Goal: Task Accomplishment & Management: Manage account settings

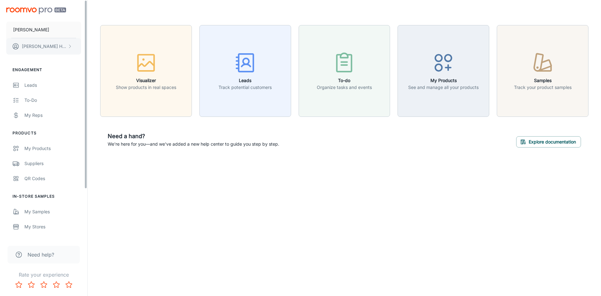
click at [30, 48] on p "[PERSON_NAME]" at bounding box center [44, 46] width 44 height 7
click at [30, 48] on div at bounding box center [300, 148] width 601 height 296
click at [33, 46] on p "[PERSON_NAME]" at bounding box center [44, 46] width 44 height 7
click at [33, 46] on div at bounding box center [300, 148] width 601 height 296
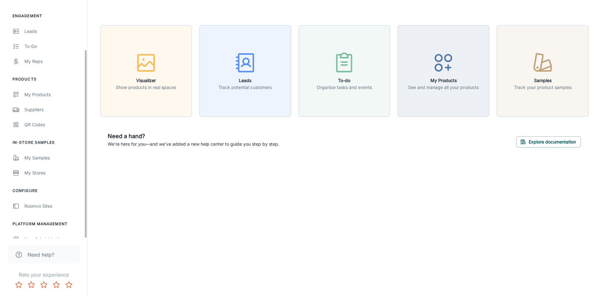
scroll to position [62, 0]
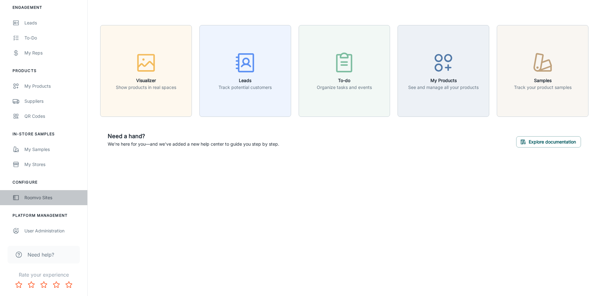
click at [32, 196] on div "Roomvo Sites" at bounding box center [52, 197] width 57 height 7
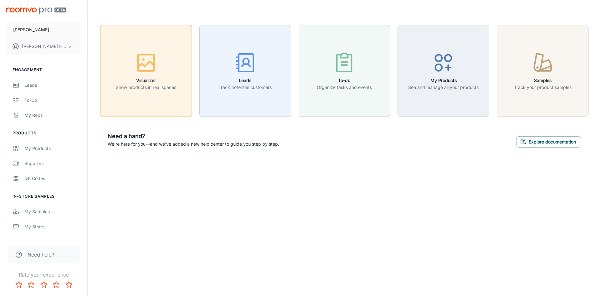
click at [145, 91] on p "Show products in real spaces" at bounding box center [146, 87] width 60 height 7
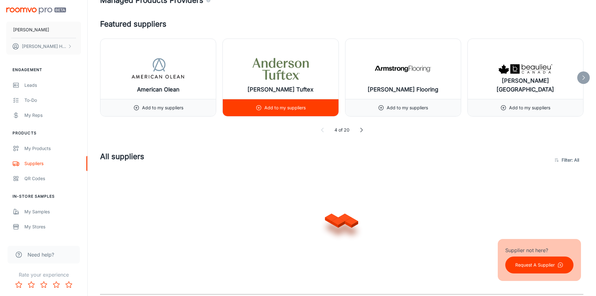
scroll to position [156, 0]
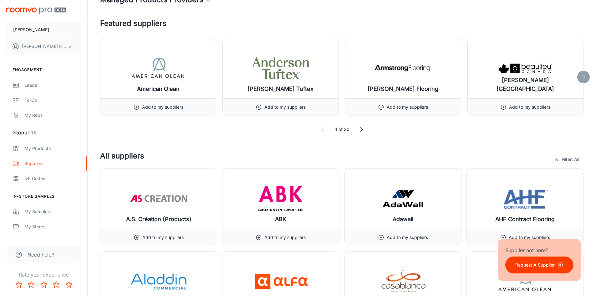
click at [364, 131] on icon at bounding box center [361, 129] width 6 height 6
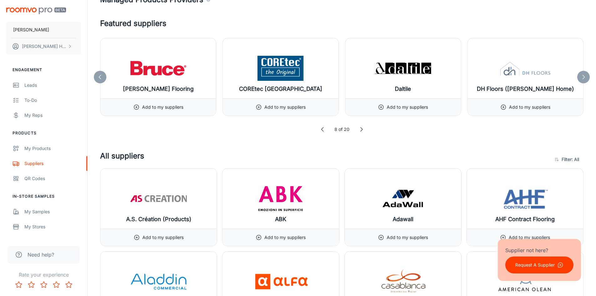
click at [361, 129] on icon at bounding box center [361, 129] width 6 height 6
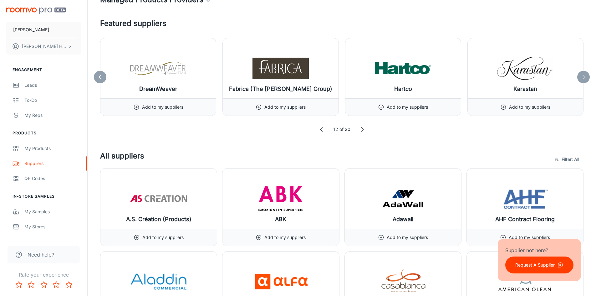
click at [360, 129] on icon at bounding box center [362, 129] width 6 height 6
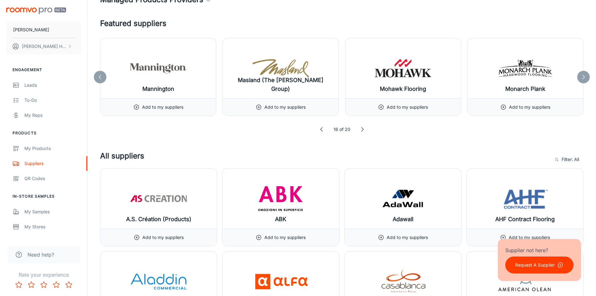
click at [360, 129] on icon at bounding box center [362, 129] width 6 height 6
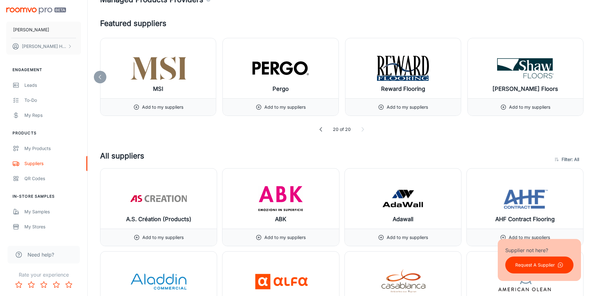
click at [360, 129] on icon at bounding box center [363, 129] width 6 height 6
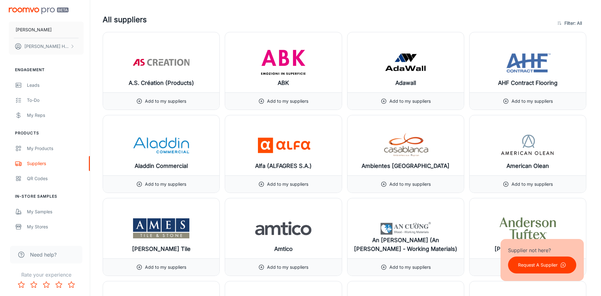
scroll to position [0, 0]
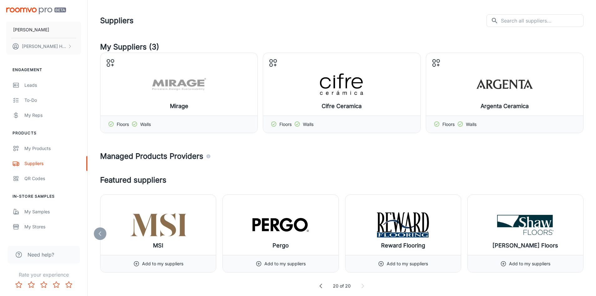
click at [19, 9] on img "scrollable content" at bounding box center [36, 11] width 60 height 7
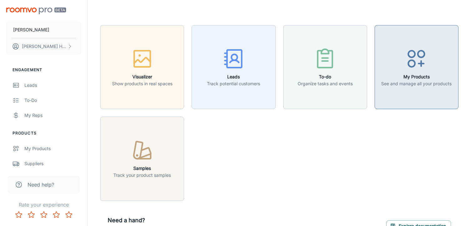
click at [425, 69] on icon "button" at bounding box center [416, 58] width 23 height 23
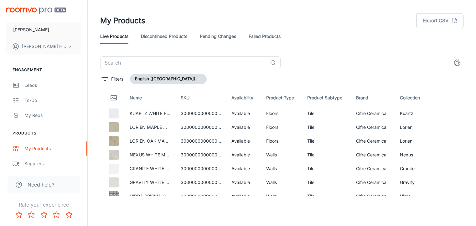
click at [179, 79] on button "English ([GEOGRAPHIC_DATA])" at bounding box center [168, 79] width 77 height 10
click at [179, 79] on div at bounding box center [238, 113] width 476 height 226
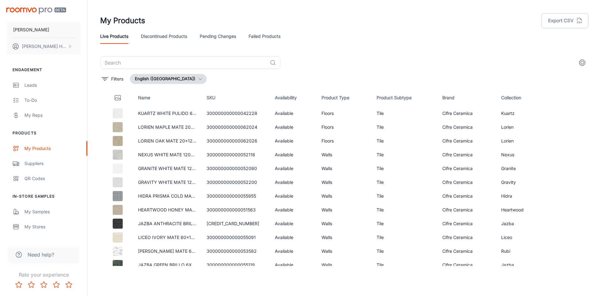
click at [585, 62] on icon "settings" at bounding box center [582, 63] width 8 height 8
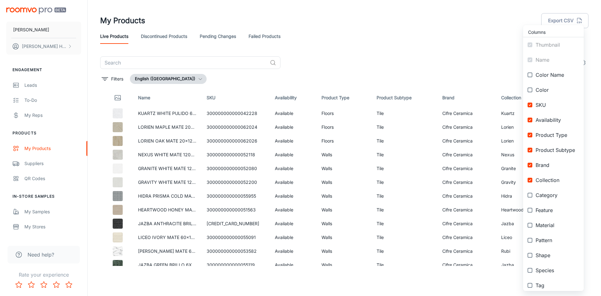
click at [530, 195] on input "checkbox" at bounding box center [529, 194] width 11 height 11
checkbox input "true"
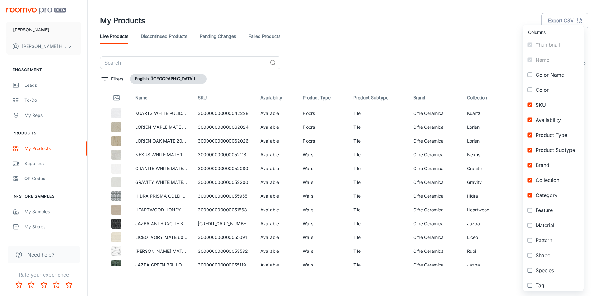
click at [530, 208] on input "checkbox" at bounding box center [529, 209] width 11 height 11
checkbox input "true"
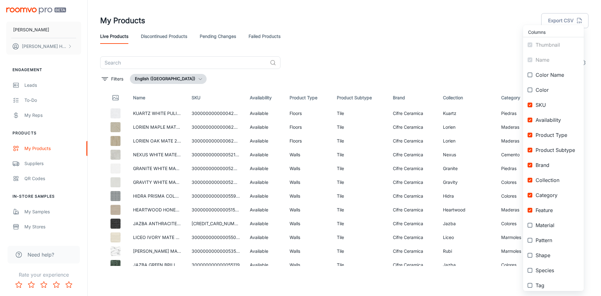
click at [532, 220] on input "checkbox" at bounding box center [529, 224] width 11 height 11
checkbox input "true"
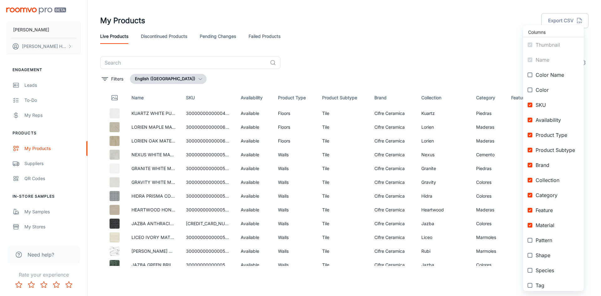
click at [532, 240] on input "checkbox" at bounding box center [529, 239] width 11 height 11
checkbox input "true"
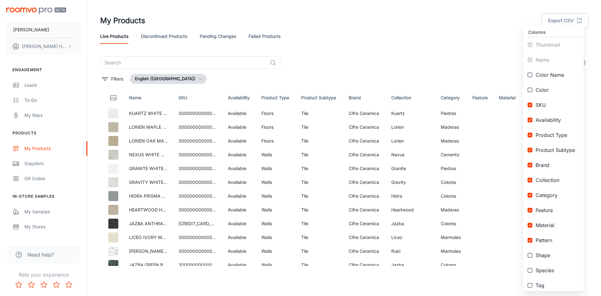
click at [531, 254] on input "checkbox" at bounding box center [529, 254] width 11 height 11
checkbox input "true"
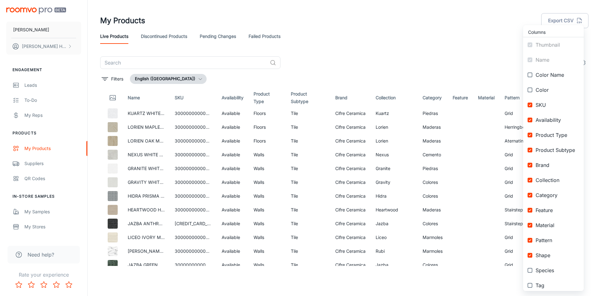
click at [529, 268] on input "checkbox" at bounding box center [529, 269] width 11 height 11
checkbox input "true"
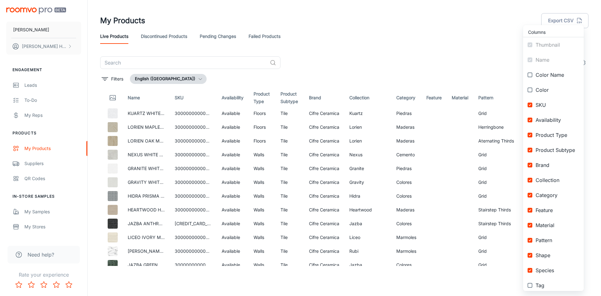
click at [531, 91] on input "checkbox" at bounding box center [529, 89] width 11 height 11
checkbox input "true"
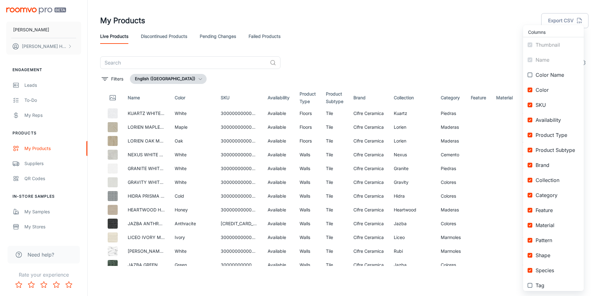
click at [529, 74] on input "checkbox" at bounding box center [529, 74] width 11 height 11
checkbox input "true"
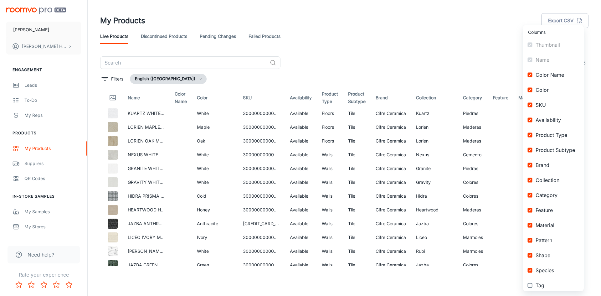
click at [415, 31] on div at bounding box center [300, 148] width 601 height 296
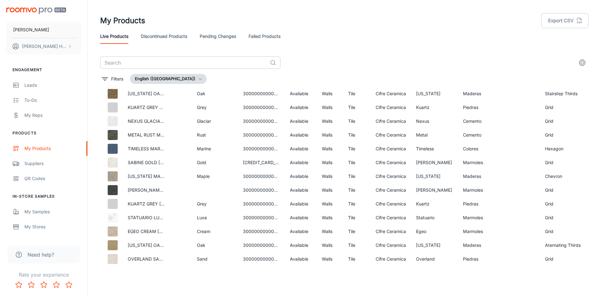
scroll to position [727, 0]
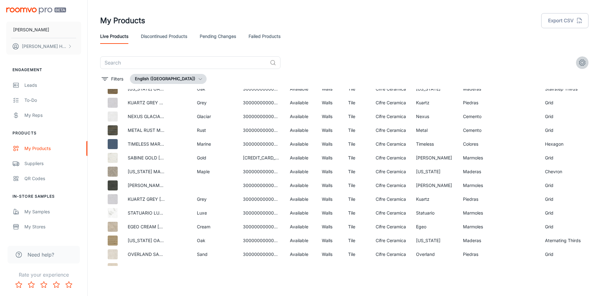
click at [583, 59] on icon "settings" at bounding box center [582, 63] width 8 height 8
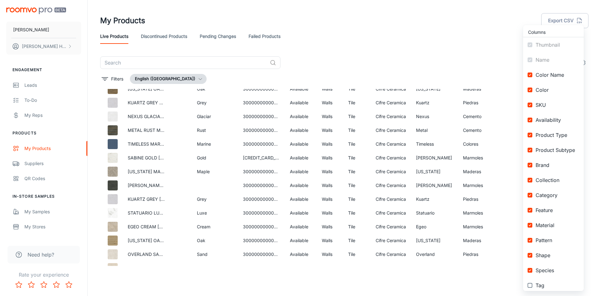
click at [374, 35] on div at bounding box center [300, 148] width 601 height 296
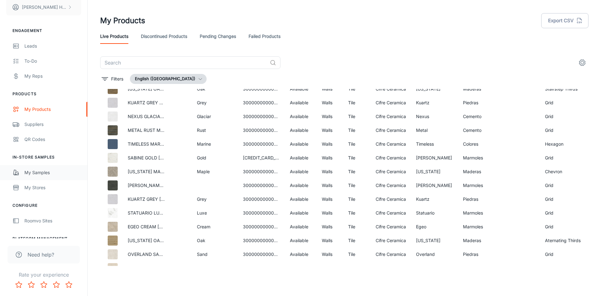
scroll to position [62, 0]
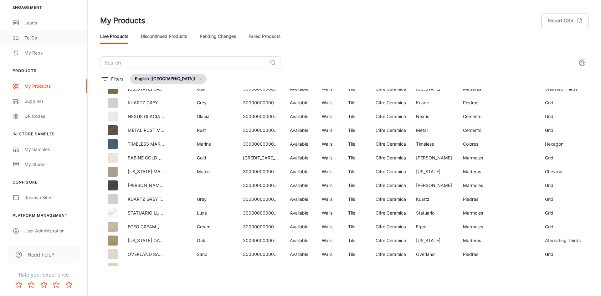
click at [38, 38] on div "To-do" at bounding box center [52, 37] width 57 height 7
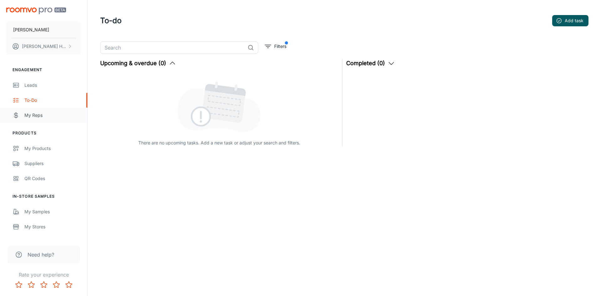
click at [31, 120] on link "My Reps" at bounding box center [43, 115] width 87 height 15
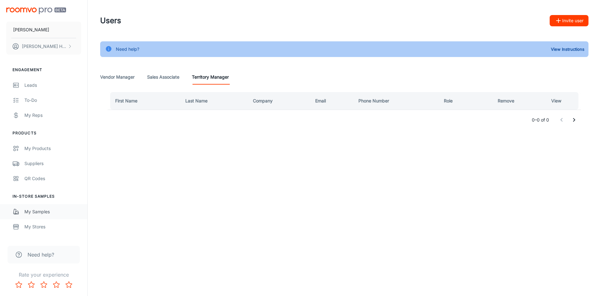
click at [42, 208] on div "My Samples" at bounding box center [52, 211] width 57 height 7
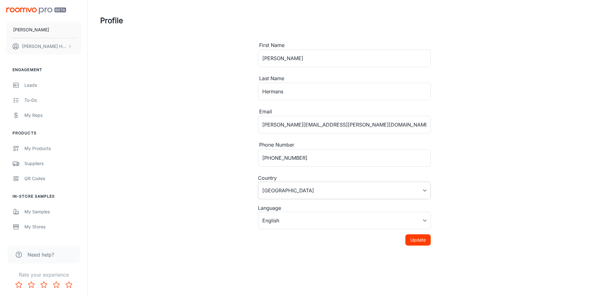
click at [279, 191] on body "[PERSON_NAME]-[PERSON_NAME] Engagement Leads To-do My Reps Products My Products…" at bounding box center [300, 148] width 601 height 296
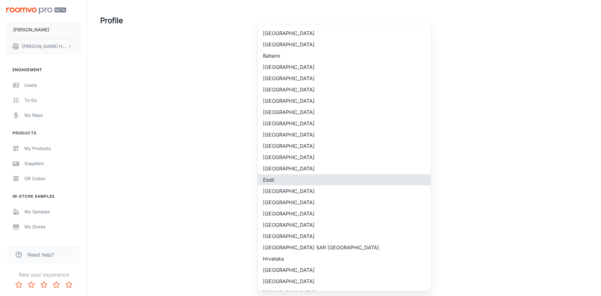
click at [273, 88] on li "[GEOGRAPHIC_DATA]" at bounding box center [344, 89] width 173 height 11
type input "[GEOGRAPHIC_DATA]"
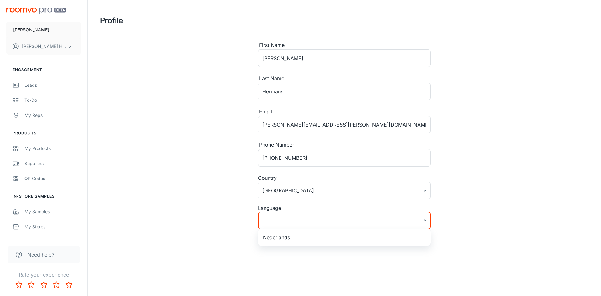
click at [286, 217] on body "[PERSON_NAME]-[PERSON_NAME] Engagement Leads To-do My Reps Products My Products…" at bounding box center [300, 148] width 601 height 296
click at [275, 238] on li "Nederlands" at bounding box center [344, 237] width 173 height 11
type input "nl-be"
click at [416, 240] on button "Update" at bounding box center [417, 239] width 25 height 11
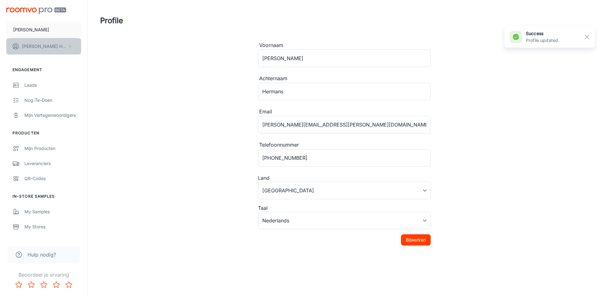
click at [32, 46] on p "[PERSON_NAME]" at bounding box center [44, 46] width 44 height 7
click at [29, 89] on div at bounding box center [300, 148] width 601 height 296
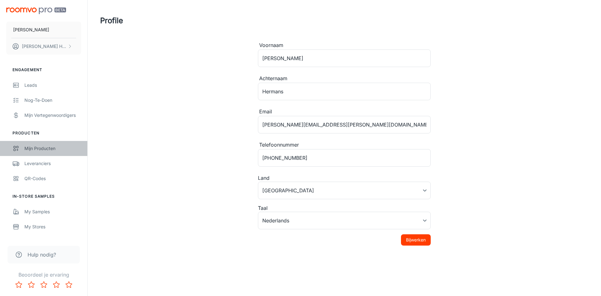
click at [43, 150] on div "Mijn Producten" at bounding box center [52, 148] width 57 height 7
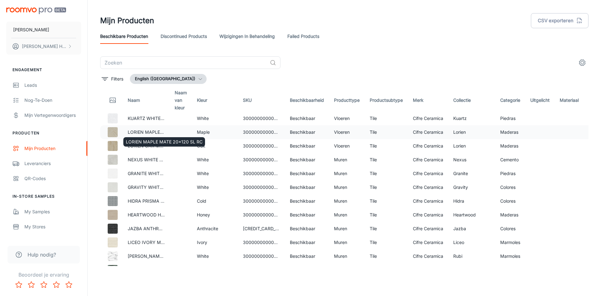
click at [145, 132] on p "LORIEN MAPLE MATE 20x120 SL RC" at bounding box center [146, 132] width 37 height 7
click at [261, 36] on link "Wijzigingen in behandeling" at bounding box center [246, 36] width 55 height 15
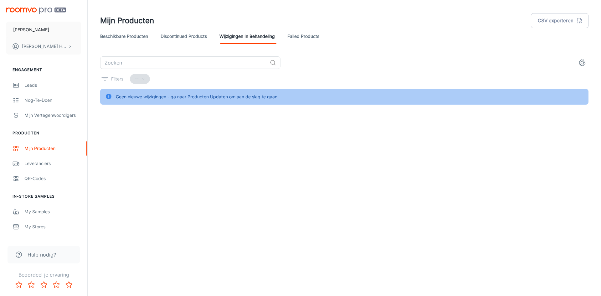
click at [114, 38] on link "Beschikbare producten" at bounding box center [124, 36] width 48 height 15
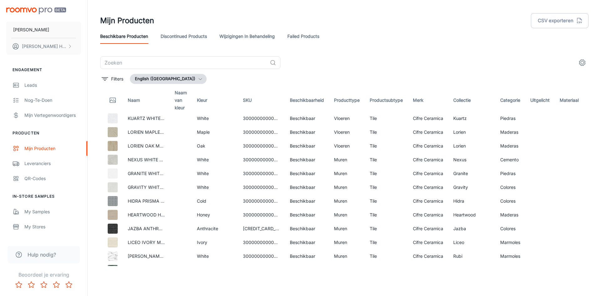
click at [175, 76] on button "English ([GEOGRAPHIC_DATA])" at bounding box center [168, 79] width 77 height 10
click at [158, 93] on li "Nederlands ([GEOGRAPHIC_DATA])" at bounding box center [177, 91] width 94 height 11
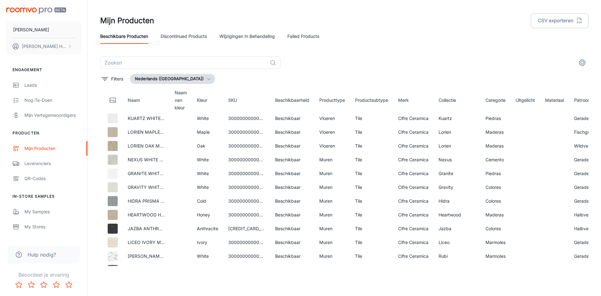
click at [580, 64] on icon "settings" at bounding box center [582, 63] width 8 height 8
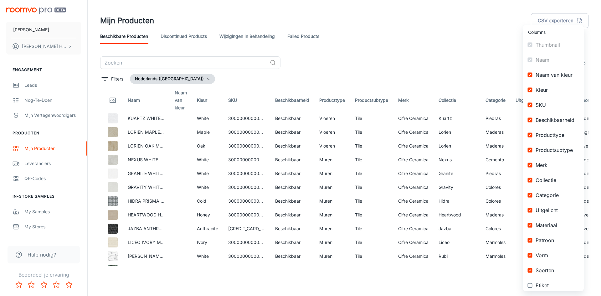
click at [407, 57] on div at bounding box center [300, 148] width 601 height 296
